Goal: Task Accomplishment & Management: Manage account settings

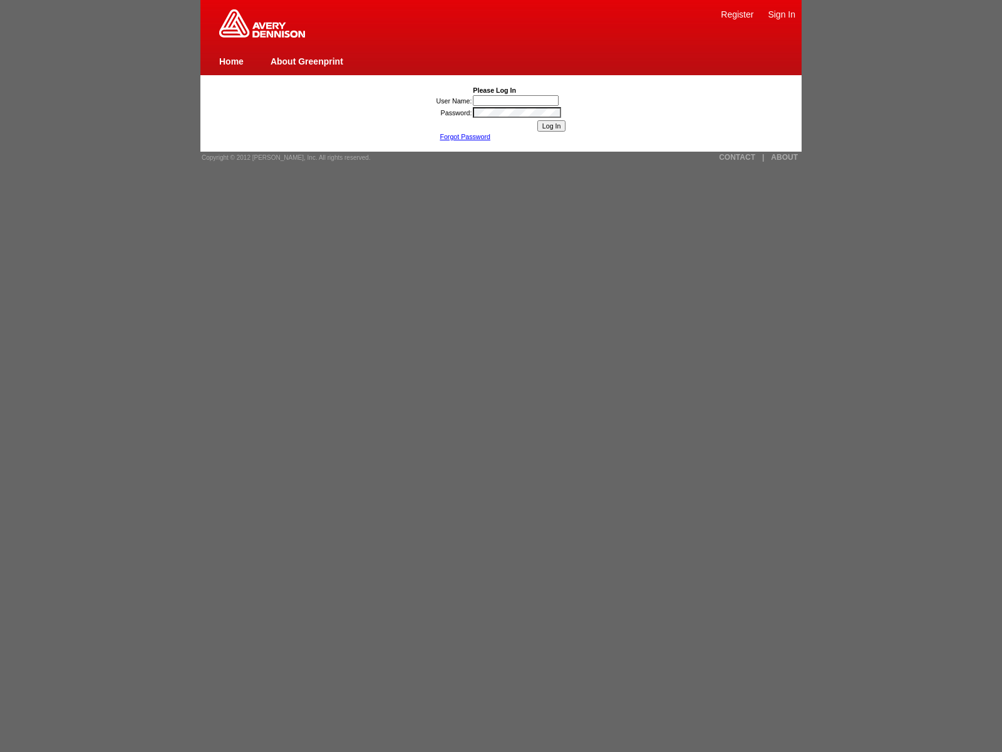
click at [737, 157] on link "CONTACT" at bounding box center [737, 157] width 36 height 9
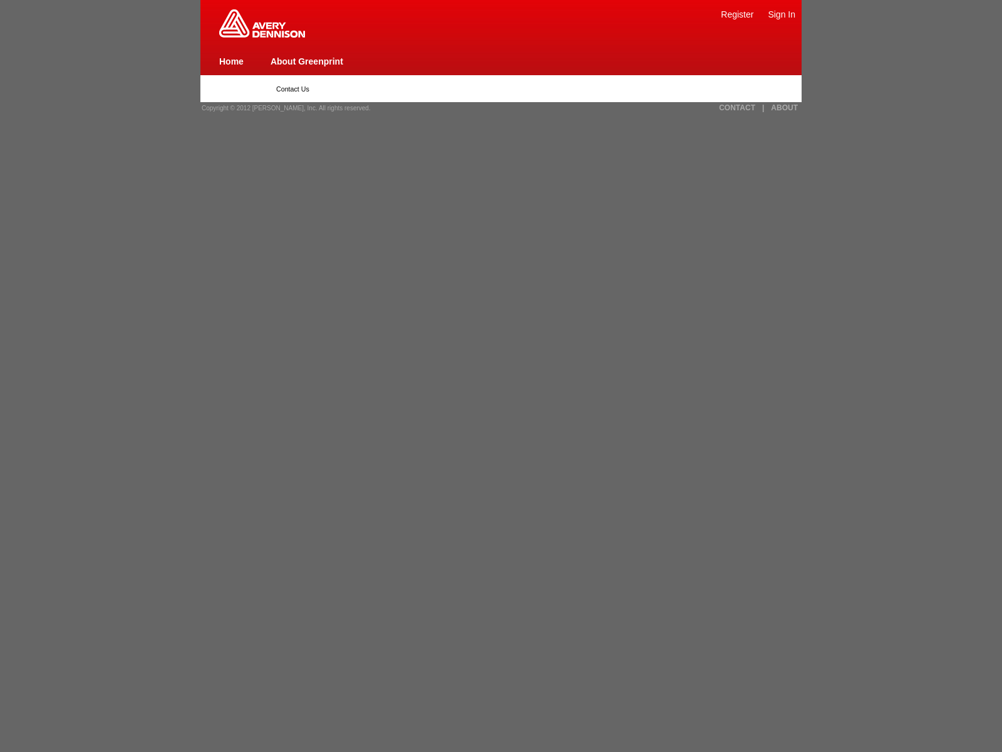
click at [262, 35] on img at bounding box center [262, 23] width 86 height 28
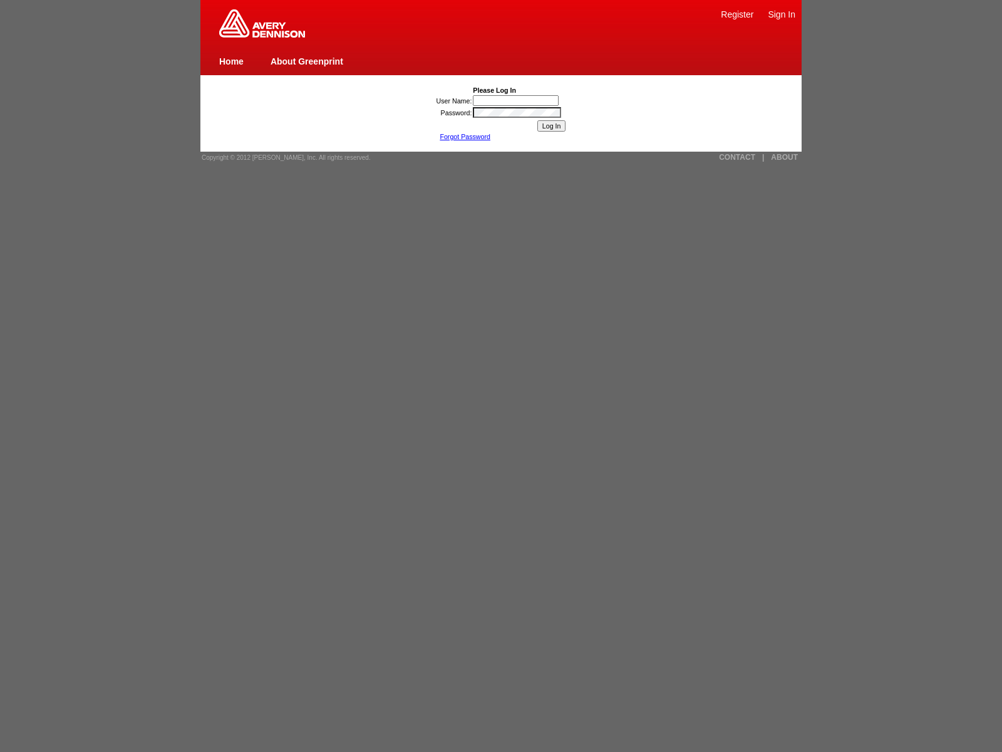
click at [737, 157] on link "CONTACT" at bounding box center [737, 157] width 36 height 9
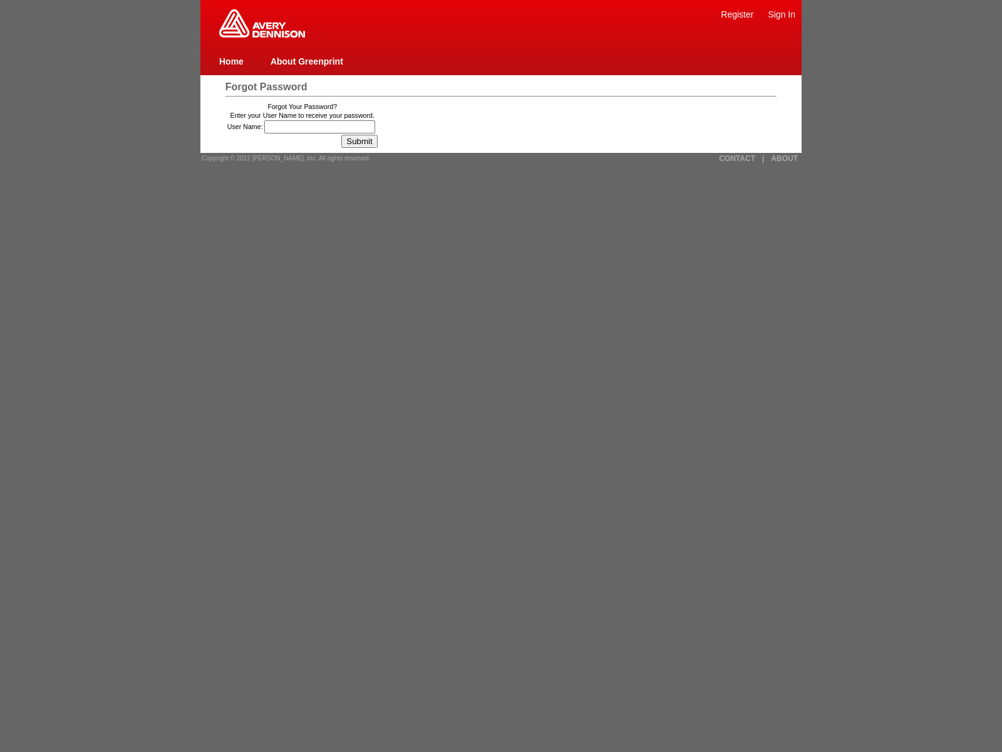
click at [266, 86] on span "Forgot Password" at bounding box center [267, 86] width 82 height 11
click at [321, 127] on input "User Name:" at bounding box center [319, 126] width 111 height 13
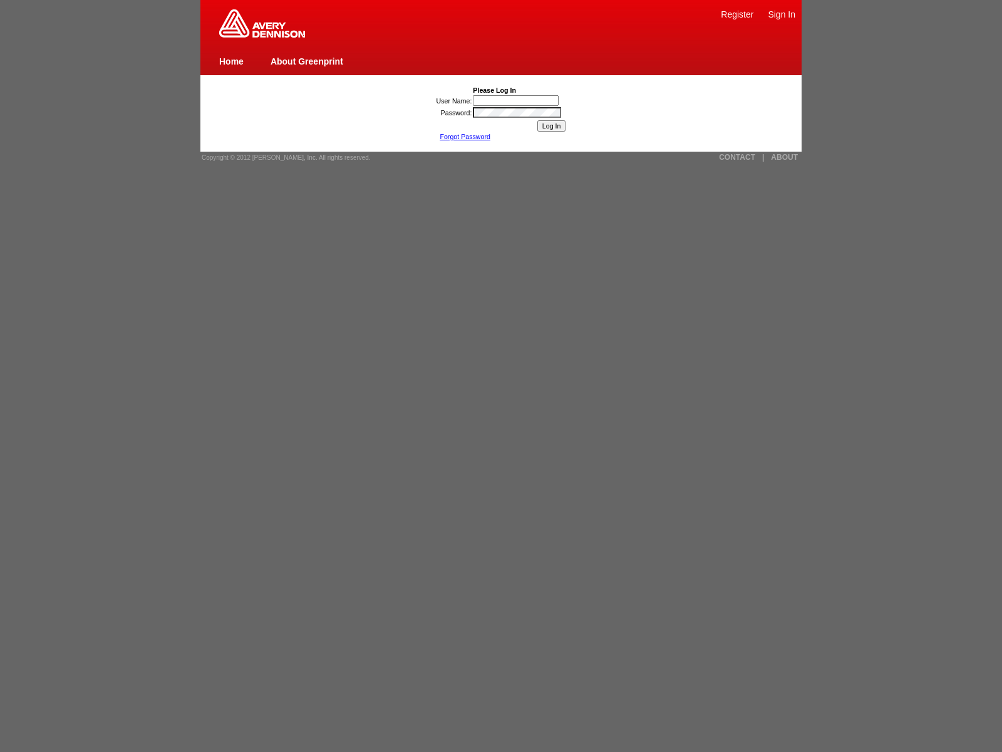
click at [737, 157] on link "CONTACT" at bounding box center [737, 157] width 36 height 9
click at [465, 137] on link "Forgot Password" at bounding box center [465, 137] width 51 height 8
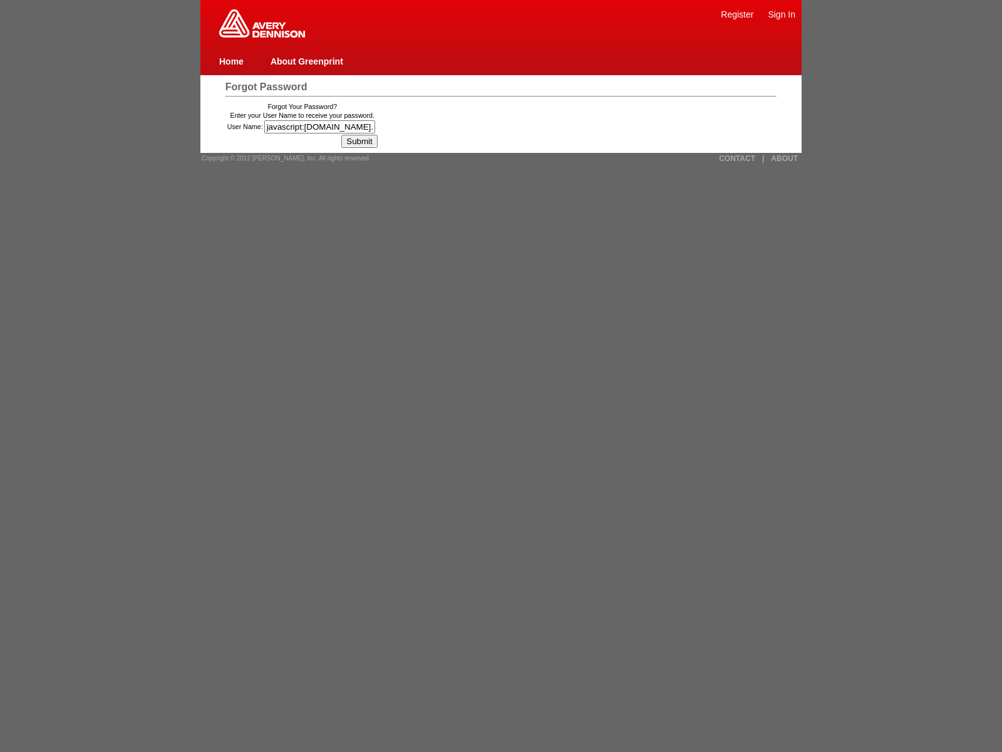
type input "javascript:window.top._tenable_wasscan_js_namespace_taint_tracer.log_execution_…"
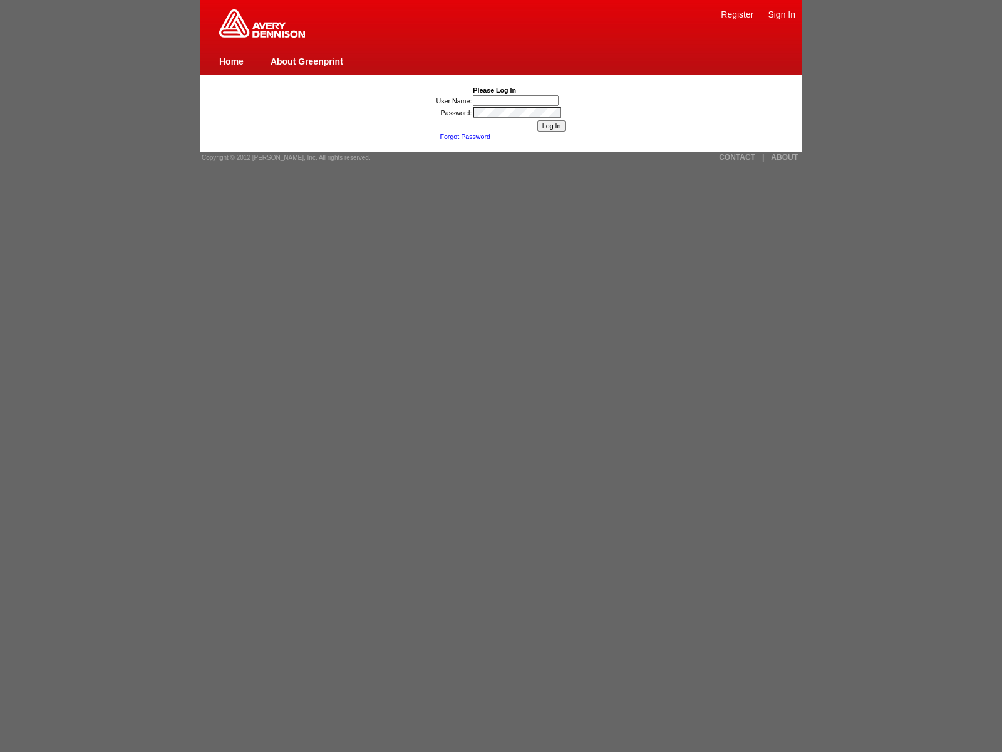
click at [465, 137] on link "Forgot Password" at bounding box center [465, 137] width 51 height 8
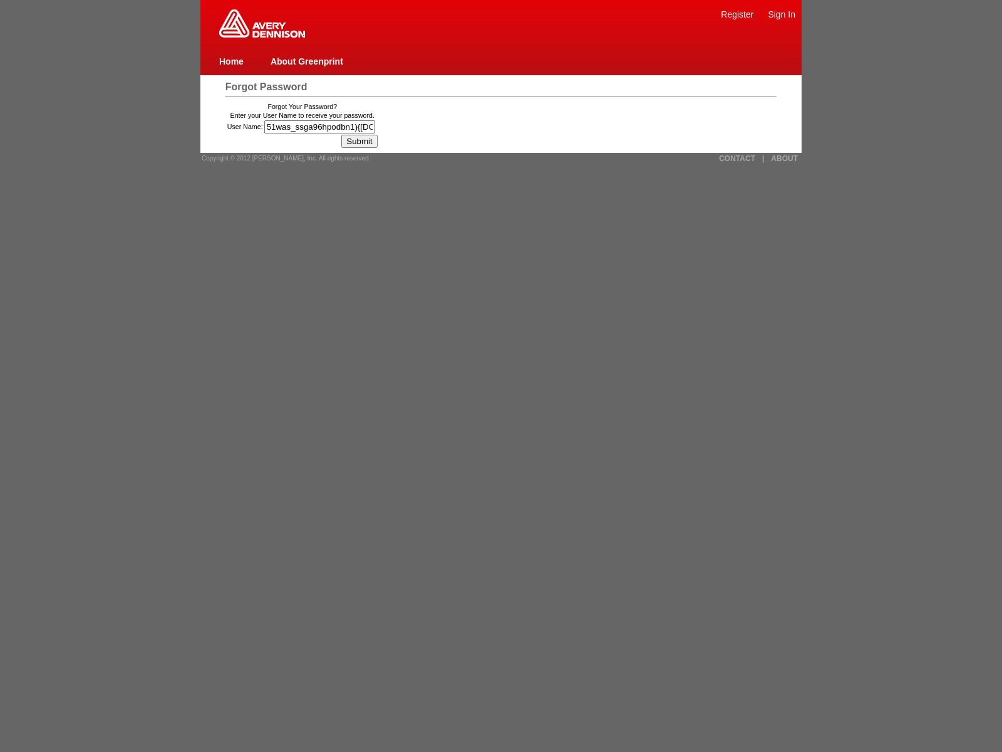
type input "51was_ssga96hpodbn1){window.top._tenable_wasscan_js_namespace_taint_tracer.log_…"
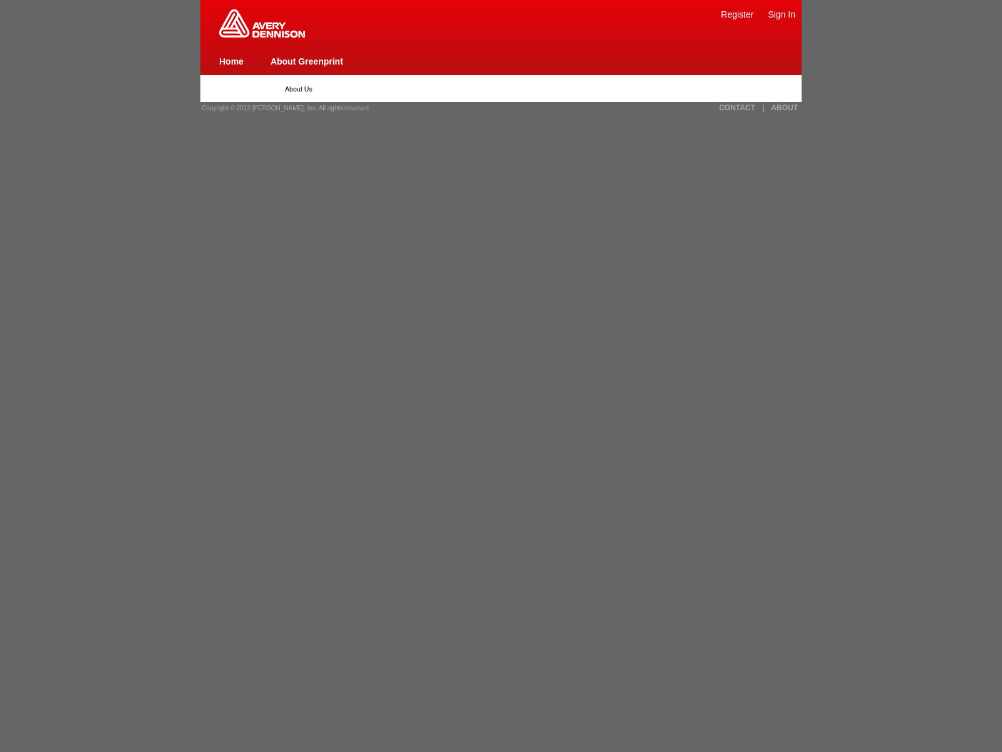
click at [282, 108] on span "Copyright © 2012 [PERSON_NAME], Inc. All rights reserved." at bounding box center [286, 108] width 169 height 7
click at [763, 108] on link "|" at bounding box center [763, 107] width 2 height 9
